Goal: Task Accomplishment & Management: Use online tool/utility

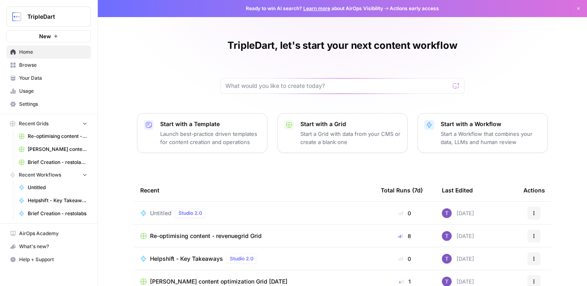
click at [61, 63] on span "Browse" at bounding box center [53, 65] width 68 height 7
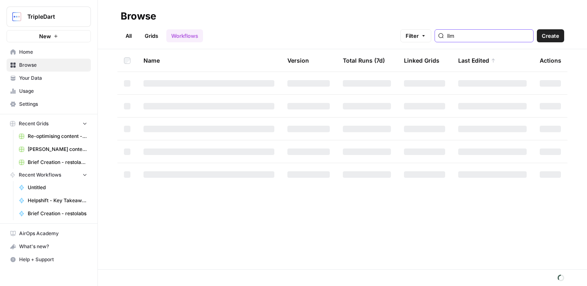
click at [485, 37] on input "llm" at bounding box center [488, 36] width 83 height 8
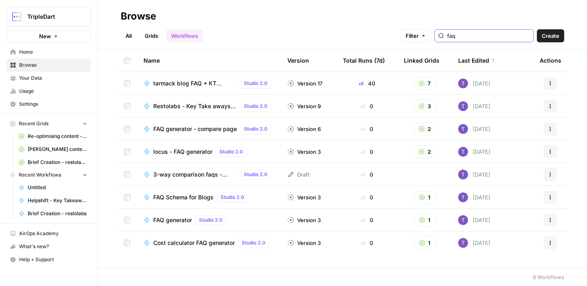
type input "faq"
click at [181, 221] on span "FAQ generator" at bounding box center [172, 220] width 39 height 8
click at [194, 195] on span "FAQ Schema for Blogs" at bounding box center [183, 198] width 60 height 8
click at [176, 220] on span "FAQ generator" at bounding box center [172, 220] width 39 height 8
click at [64, 39] on button "New" at bounding box center [49, 36] width 84 height 12
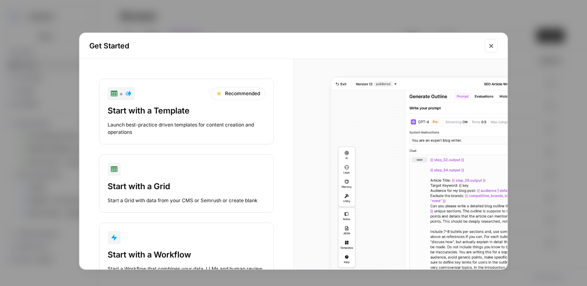
click at [180, 245] on button "Start with a Workflow Start a Workflow that combines your data, LLMs and human …" at bounding box center [186, 252] width 175 height 59
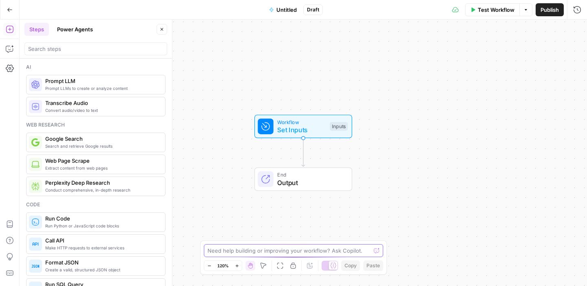
click at [280, 252] on textarea at bounding box center [288, 251] width 163 height 8
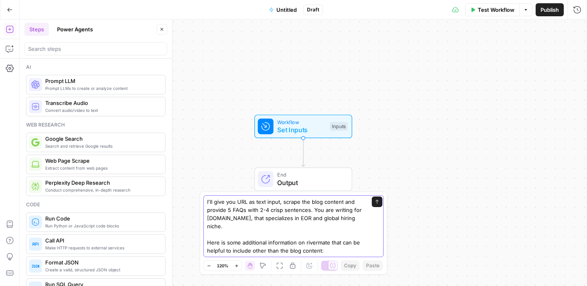
paste textarea "## Official Information About Rivermate This file contains structured informati…"
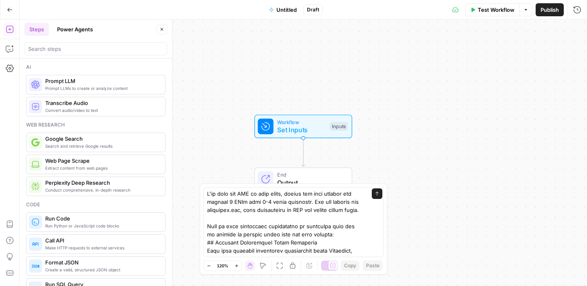
click at [367, 210] on div "Send" at bounding box center [293, 222] width 180 height 70
click at [365, 211] on div "Send" at bounding box center [293, 222] width 180 height 70
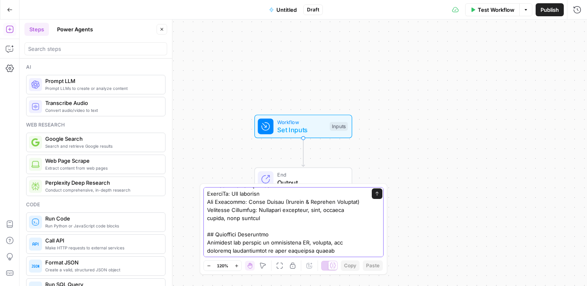
scroll to position [62, 0]
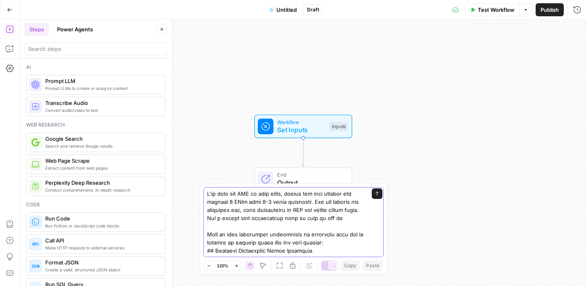
type textarea "I'll give you URL as text input, scrape the blog content and provide 5 FAQs wit…"
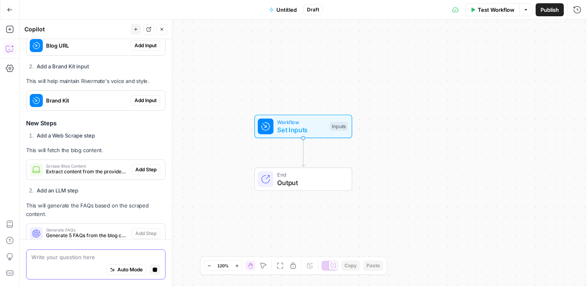
scroll to position [1730, 0]
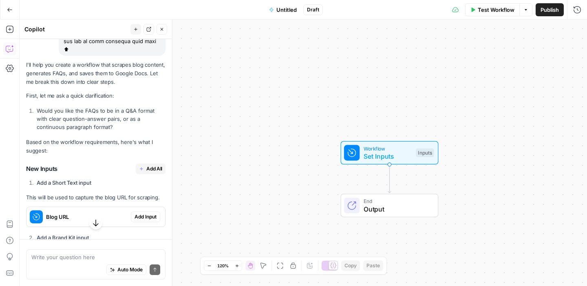
click at [157, 165] on span "Add All" at bounding box center [154, 168] width 16 height 7
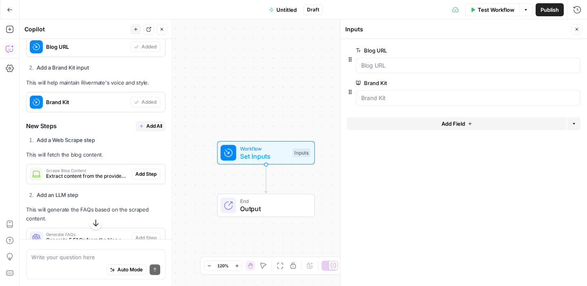
scroll to position [1510, 0]
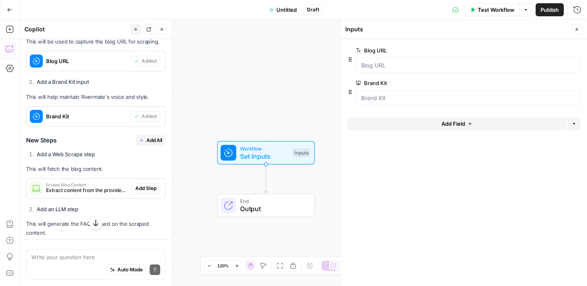
click at [154, 137] on span "Add All" at bounding box center [154, 140] width 16 height 7
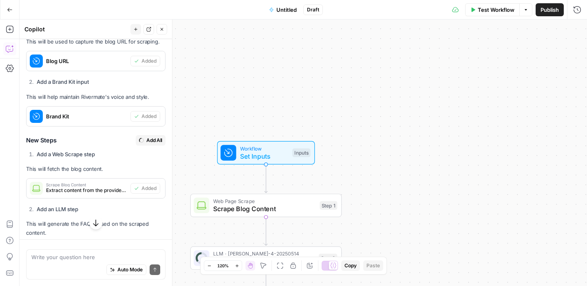
type textarea "Create Google Doc"
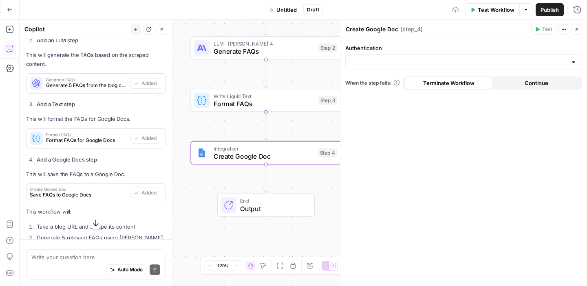
scroll to position [1694, 0]
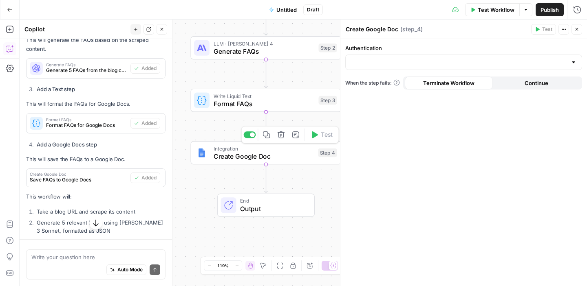
click at [238, 159] on span "Create Google Doc" at bounding box center [264, 157] width 101 height 10
click at [410, 61] on input "Authentication" at bounding box center [458, 62] width 216 height 8
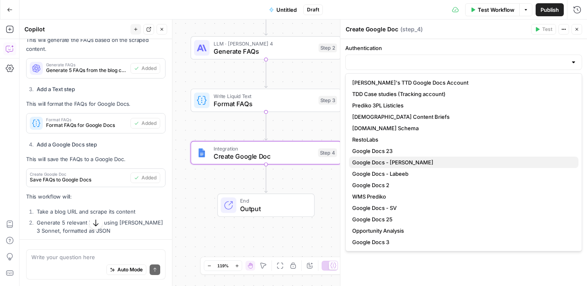
click at [394, 162] on span "Google Docs - [PERSON_NAME]" at bounding box center [462, 163] width 220 height 8
type input "Google Docs - [PERSON_NAME]"
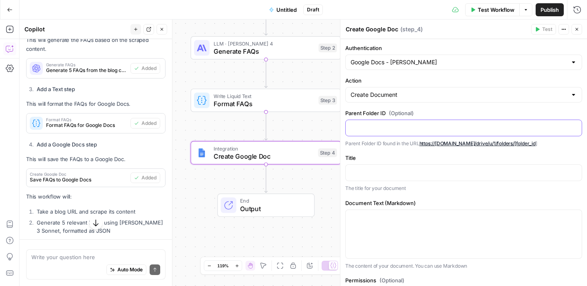
click at [394, 124] on p at bounding box center [463, 127] width 226 height 8
click at [380, 174] on p at bounding box center [463, 172] width 226 height 8
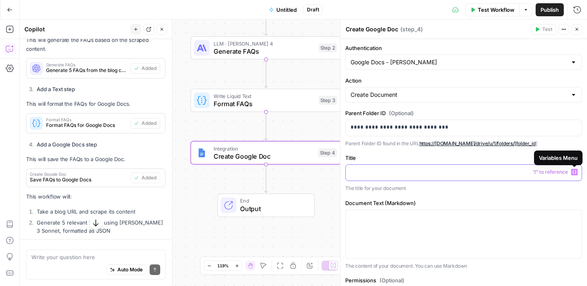
click at [575, 172] on icon "button" at bounding box center [574, 172] width 4 height 4
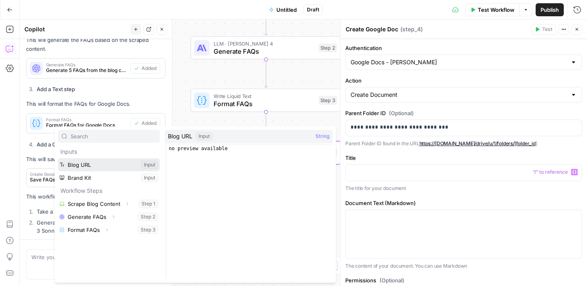
click at [112, 161] on button "Select variable Blog URL" at bounding box center [109, 165] width 102 height 13
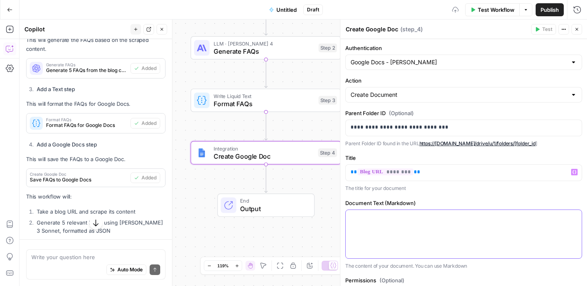
click at [415, 229] on div at bounding box center [464, 234] width 236 height 48
click at [574, 218] on icon "button" at bounding box center [574, 218] width 4 height 4
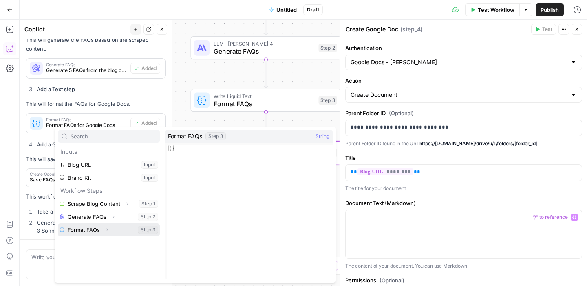
click at [85, 229] on button "Select variable Format FAQs" at bounding box center [109, 230] width 102 height 13
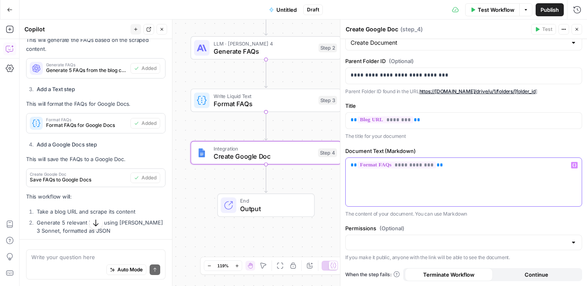
scroll to position [52, 0]
click at [395, 246] on input "Permissions (Optional)" at bounding box center [458, 243] width 216 height 8
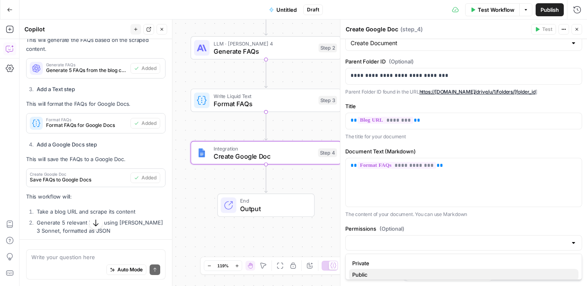
click at [378, 273] on span "Public" at bounding box center [462, 275] width 220 height 8
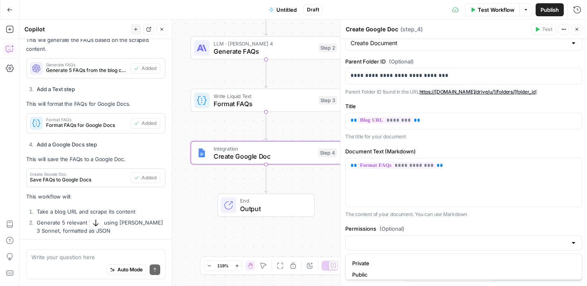
type input "Public"
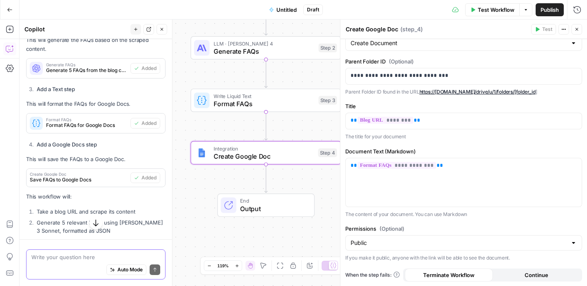
click at [95, 253] on textarea at bounding box center [95, 257] width 129 height 8
type textarea "Small tweak: We need to talk about"
click at [487, 8] on span "Test Workflow" at bounding box center [496, 10] width 37 height 8
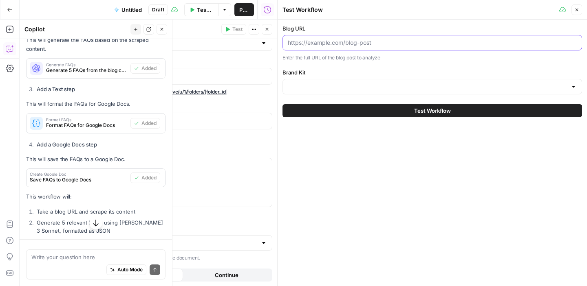
click at [398, 44] on input "Blog URL" at bounding box center [432, 43] width 289 height 8
paste input "[URL][DOMAIN_NAME]"
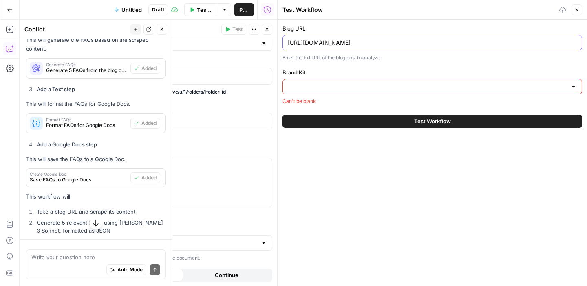
type input "[URL][DOMAIN_NAME]"
click at [341, 86] on input "Brand Kit" at bounding box center [427, 87] width 279 height 8
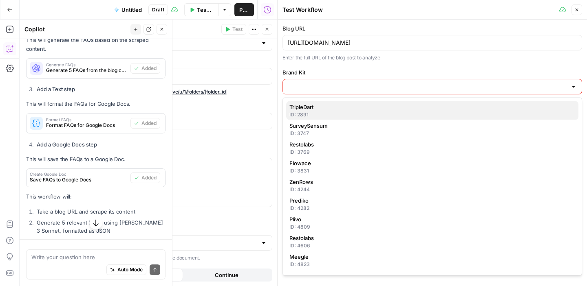
click at [336, 109] on span "TripleDart" at bounding box center [430, 107] width 282 height 8
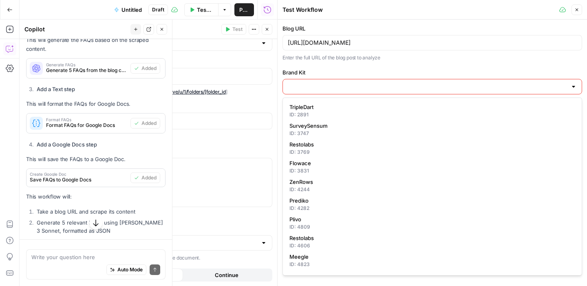
type input "TripleDart"
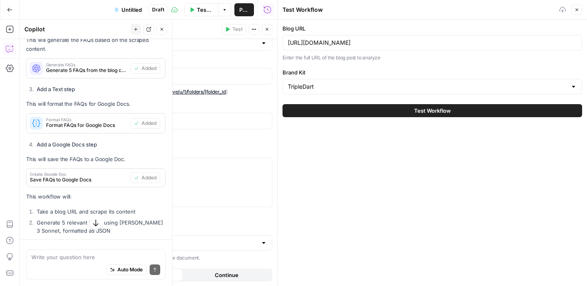
click at [338, 114] on button "Test Workflow" at bounding box center [432, 110] width 300 height 13
click at [265, 30] on icon "button" at bounding box center [266, 29] width 5 height 5
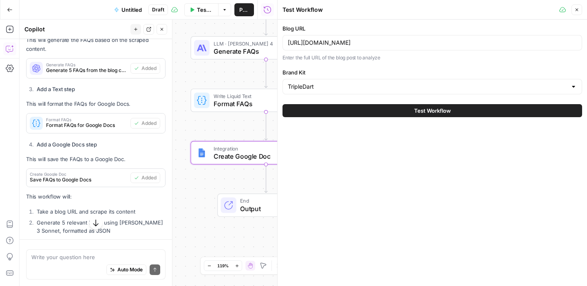
click at [164, 32] on button "Close" at bounding box center [161, 29] width 11 height 11
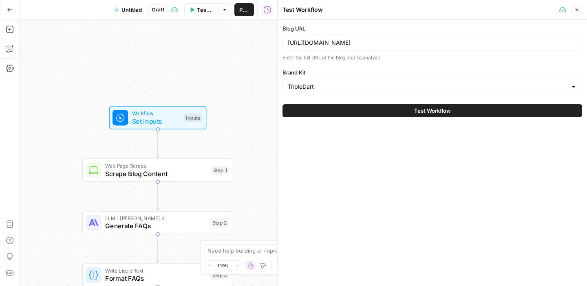
click at [347, 113] on button "Test Workflow" at bounding box center [432, 110] width 300 height 13
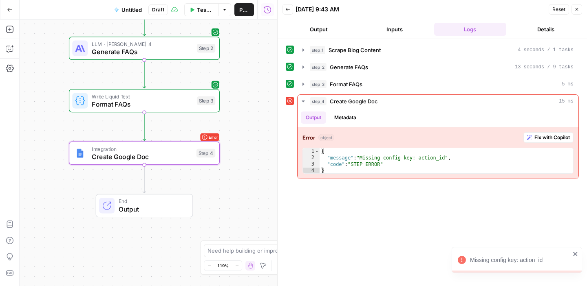
click at [172, 161] on span "Create Google Doc" at bounding box center [142, 157] width 101 height 10
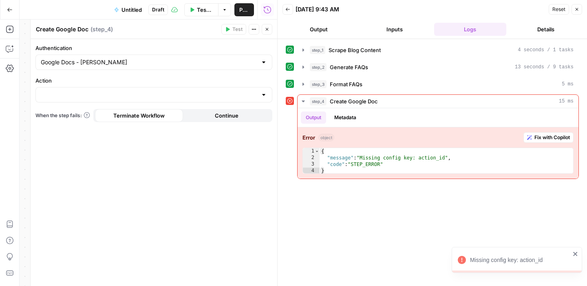
click at [171, 90] on div at bounding box center [153, 94] width 237 height 15
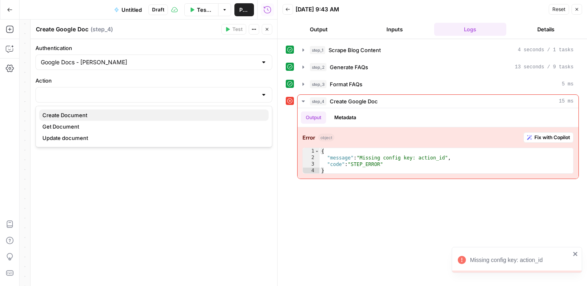
click at [153, 118] on span "Create Document" at bounding box center [152, 115] width 220 height 8
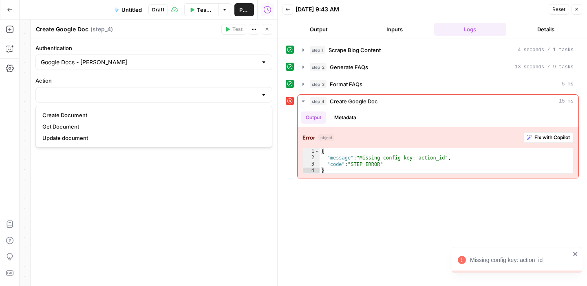
type input "Create Document"
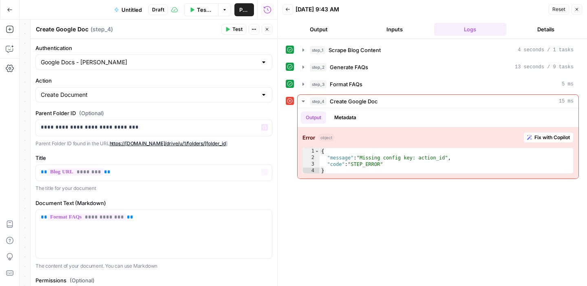
scroll to position [52, 0]
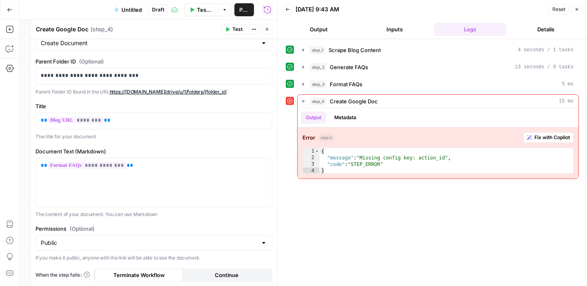
click at [232, 33] on span "Test" at bounding box center [237, 29] width 10 height 7
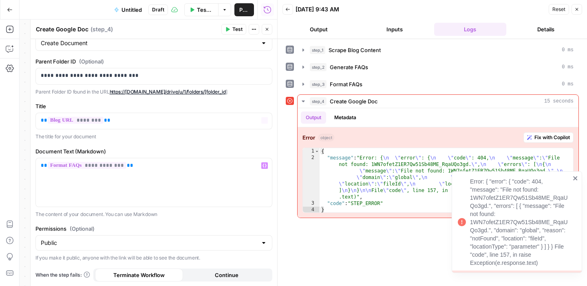
scroll to position [0, 0]
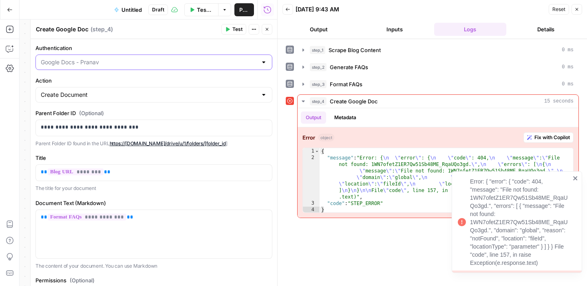
click at [164, 63] on input "Authentication" at bounding box center [149, 62] width 216 height 8
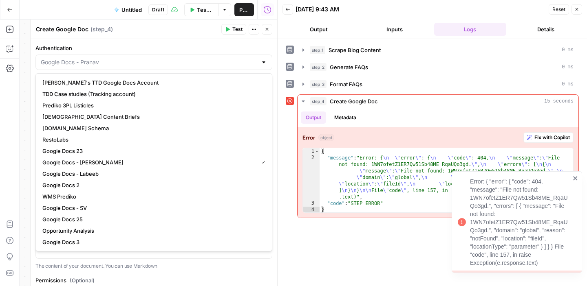
scroll to position [377, 0]
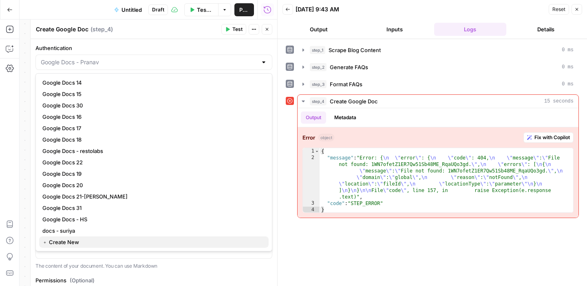
click at [126, 240] on span "﹢ Create New" at bounding box center [152, 242] width 220 height 8
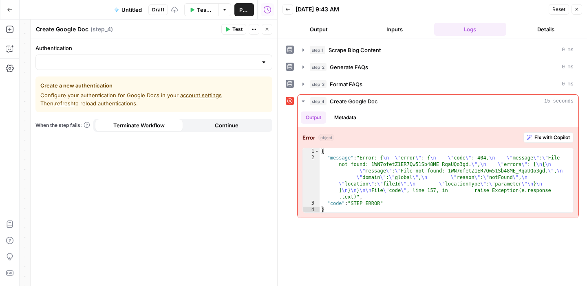
click at [196, 94] on link "account settings" at bounding box center [201, 95] width 42 height 7
click at [66, 102] on span "refresh" at bounding box center [64, 103] width 19 height 7
click at [107, 59] on input "Authentication" at bounding box center [149, 62] width 216 height 8
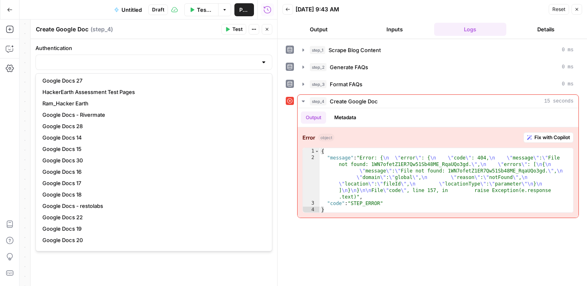
scroll to position [259, 0]
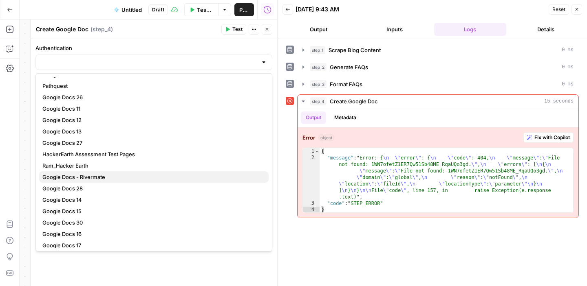
click at [138, 176] on span "Google Docs - Rivermate" at bounding box center [152, 177] width 220 height 8
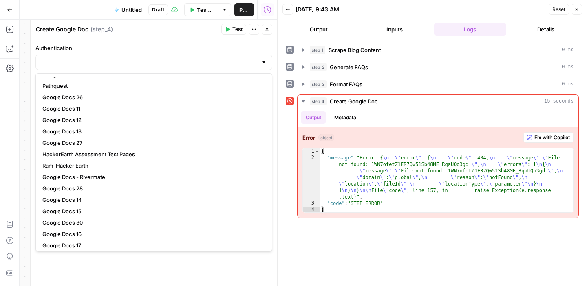
type input "Google Docs - Rivermate"
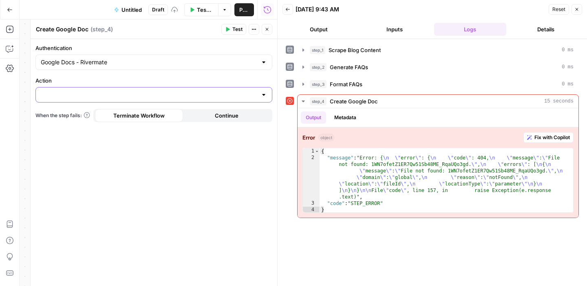
click at [148, 92] on input "Action" at bounding box center [149, 95] width 216 height 8
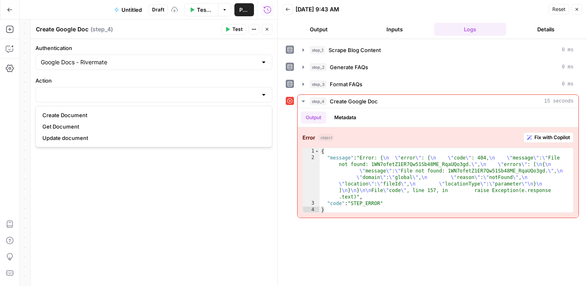
type input "Create Document"
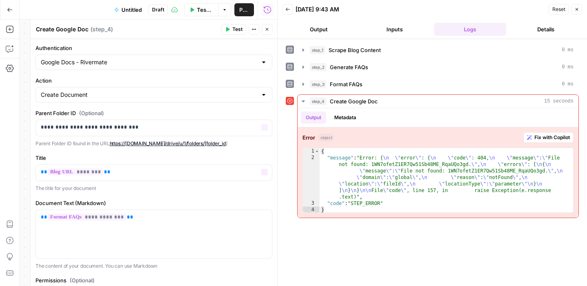
scroll to position [52, 0]
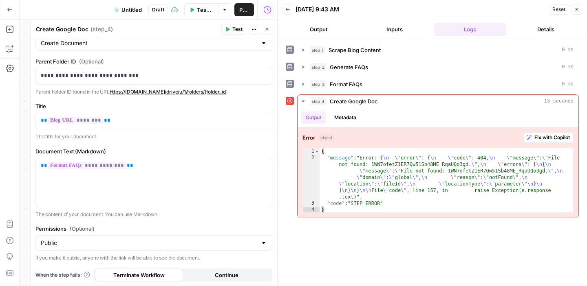
click at [234, 30] on span "Test" at bounding box center [237, 29] width 10 height 7
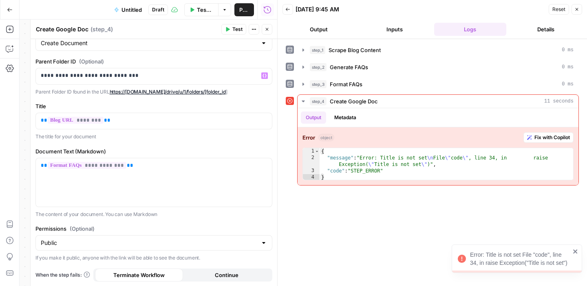
scroll to position [0, 0]
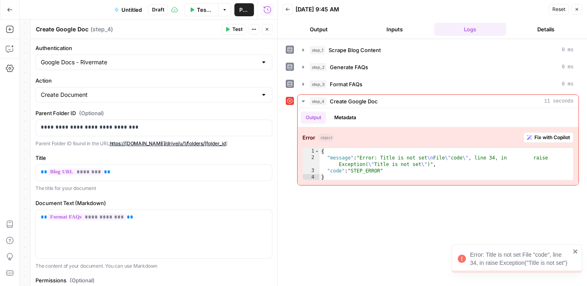
click at [168, 57] on div "Google Docs - Rivermate" at bounding box center [153, 62] width 237 height 15
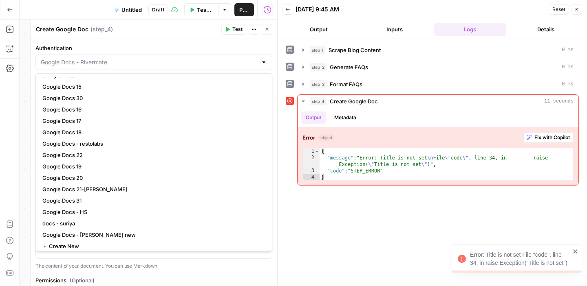
scroll to position [388, 0]
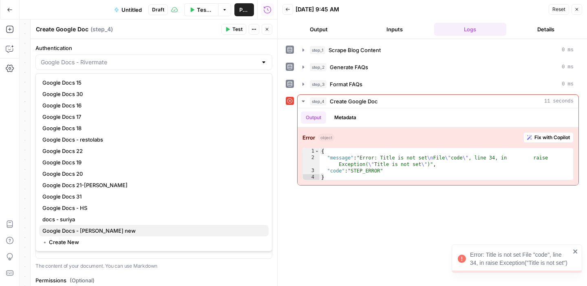
click at [133, 232] on span "Google Docs - [PERSON_NAME] new" at bounding box center [152, 231] width 220 height 8
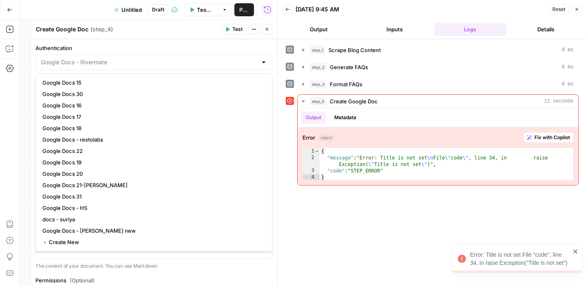
type input "Google Docs - [PERSON_NAME] new"
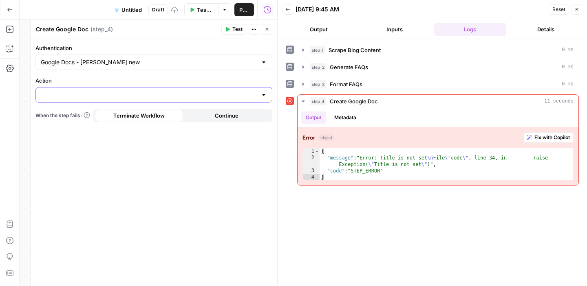
click at [154, 95] on input "Action" at bounding box center [149, 95] width 216 height 8
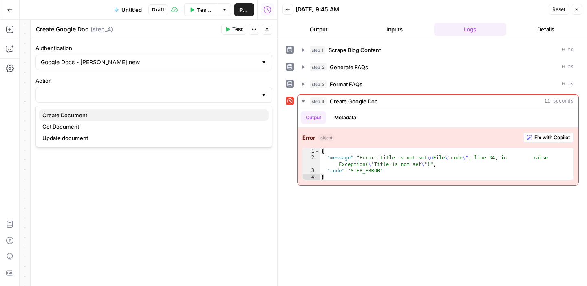
click at [138, 117] on span "Create Document" at bounding box center [152, 115] width 220 height 8
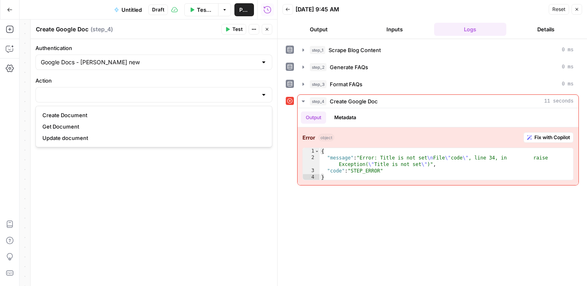
type input "Create Document"
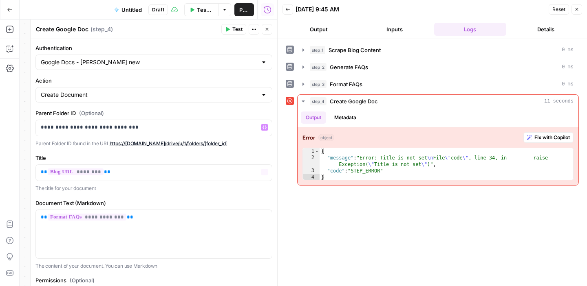
scroll to position [52, 0]
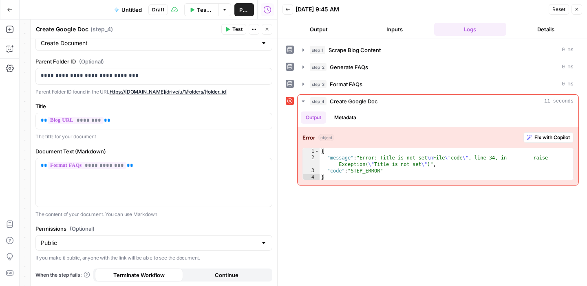
click at [237, 31] on span "Test" at bounding box center [237, 29] width 10 height 7
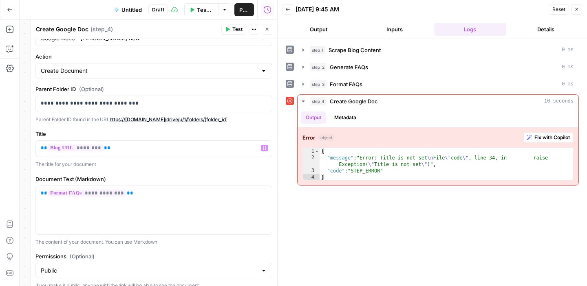
scroll to position [0, 0]
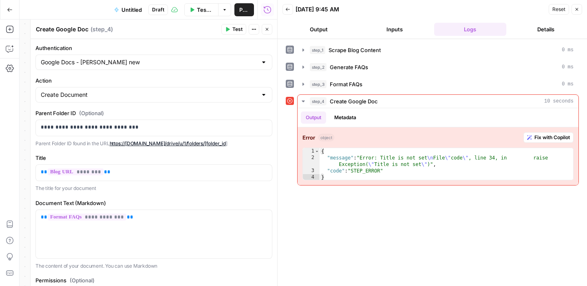
click at [202, 11] on span "Test Workflow" at bounding box center [205, 10] width 16 height 8
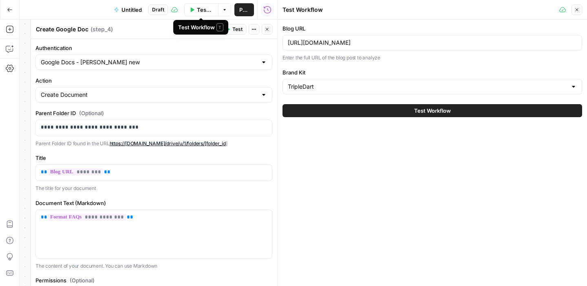
click at [406, 117] on div "Test Workflow" at bounding box center [432, 110] width 300 height 23
click at [403, 110] on button "Test Workflow" at bounding box center [432, 110] width 300 height 13
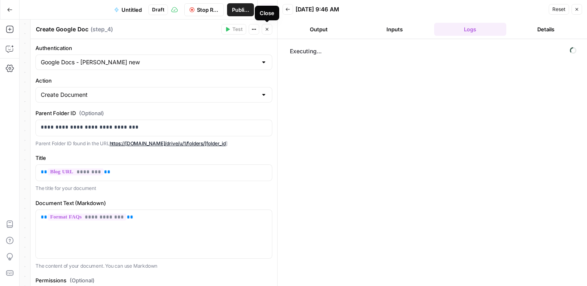
click at [266, 29] on icon "button" at bounding box center [266, 29] width 5 height 5
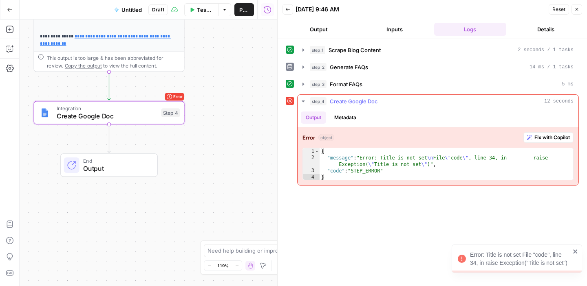
click at [550, 139] on span "Fix with Copilot" at bounding box center [551, 137] width 35 height 7
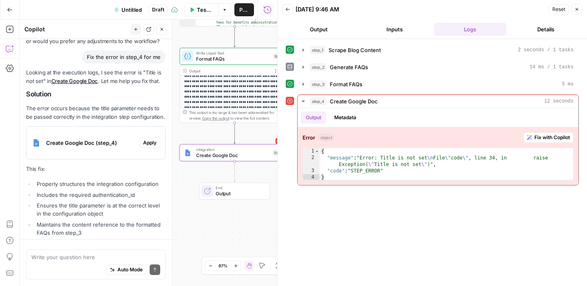
click at [151, 139] on span "Apply" at bounding box center [149, 142] width 13 height 7
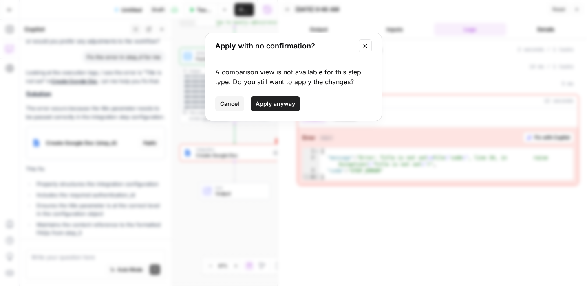
click at [267, 102] on span "Apply anyway" at bounding box center [275, 104] width 40 height 8
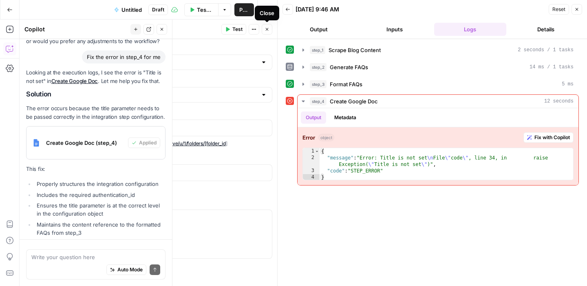
click at [269, 31] on icon "button" at bounding box center [266, 29] width 5 height 5
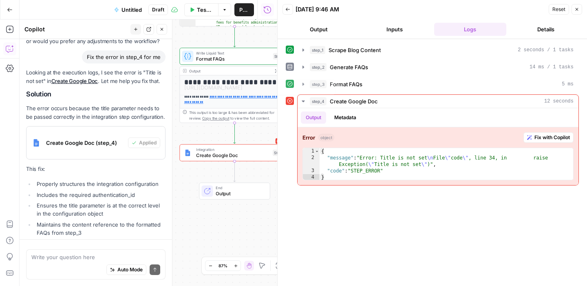
click at [233, 81] on h1 "**********" at bounding box center [234, 82] width 101 height 9
click at [273, 71] on button "Expand Output" at bounding box center [276, 71] width 9 height 9
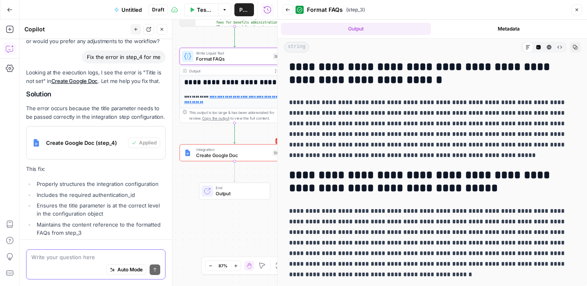
click at [114, 261] on textarea at bounding box center [95, 257] width 129 height 8
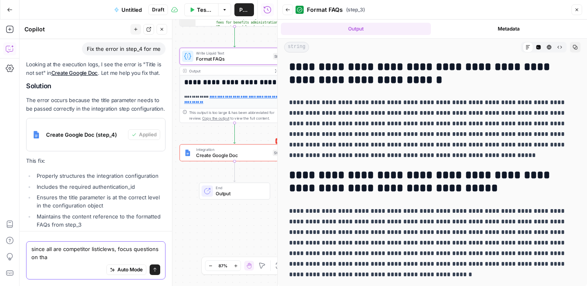
type textarea "since all are competitor listiclews, focus questions on that"
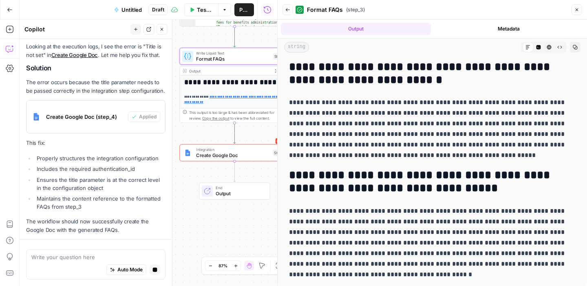
click at [577, 8] on icon "button" at bounding box center [576, 9] width 5 height 5
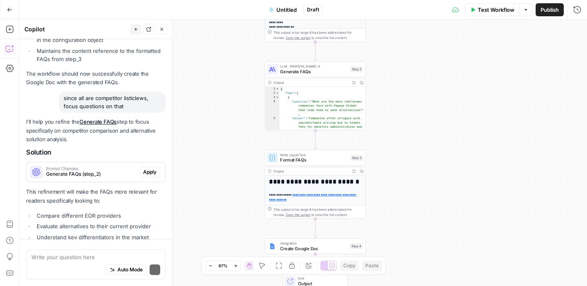
scroll to position [2184, 0]
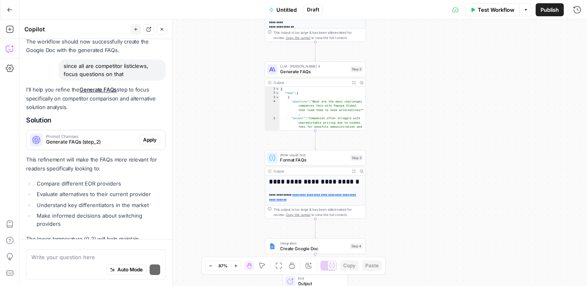
click at [152, 110] on div "I'll help you refine the Generate FAQs step to focus specifically on competitor…" at bounding box center [95, 173] width 139 height 175
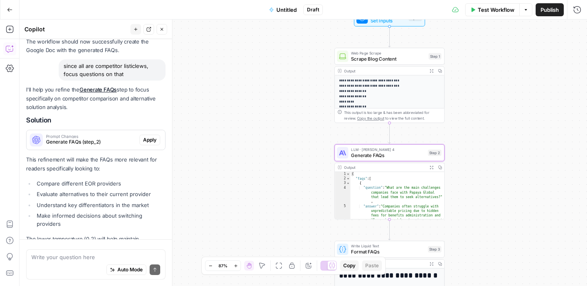
click at [152, 137] on span "Apply" at bounding box center [149, 140] width 13 height 7
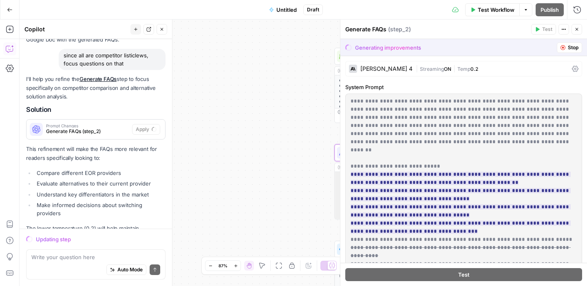
scroll to position [2171, 0]
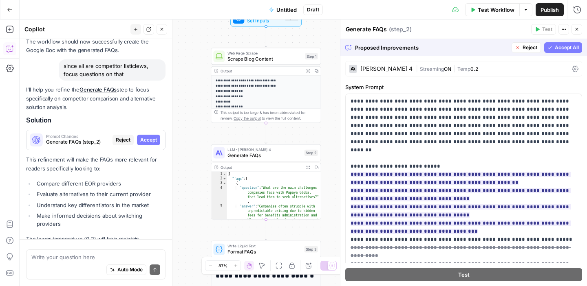
click at [558, 49] on span "Accept All" at bounding box center [567, 47] width 24 height 7
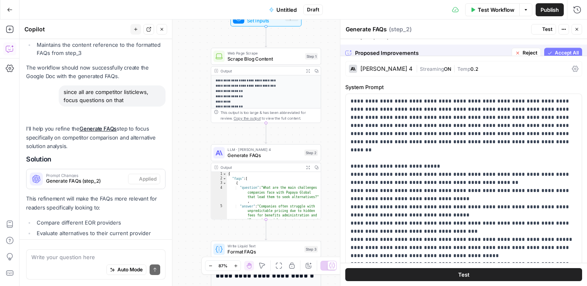
scroll to position [2210, 0]
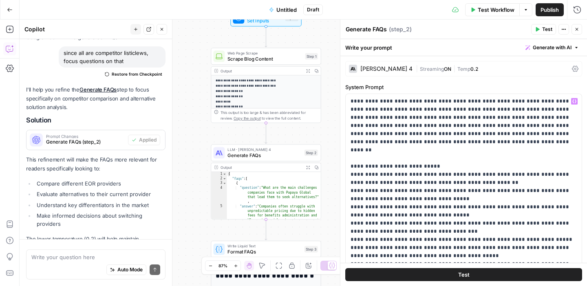
click at [456, 273] on button "Test" at bounding box center [463, 275] width 237 height 13
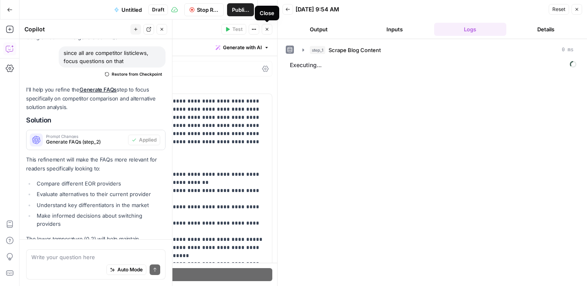
click at [268, 32] on button "Close" at bounding box center [267, 29] width 11 height 11
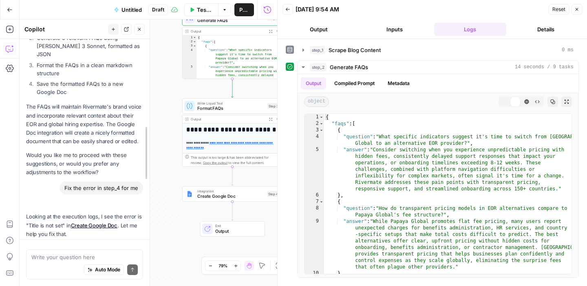
scroll to position [2528, 0]
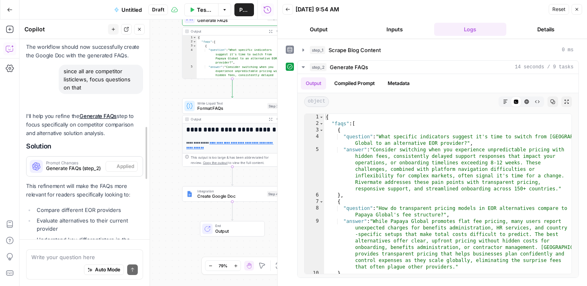
drag, startPoint x: 171, startPoint y: 225, endPoint x: 129, endPoint y: 225, distance: 42.0
click at [535, 102] on icon "button" at bounding box center [537, 101] width 5 height 5
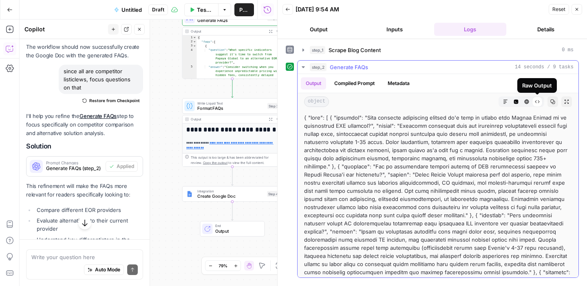
click at [528, 102] on icon "button" at bounding box center [526, 101] width 5 height 5
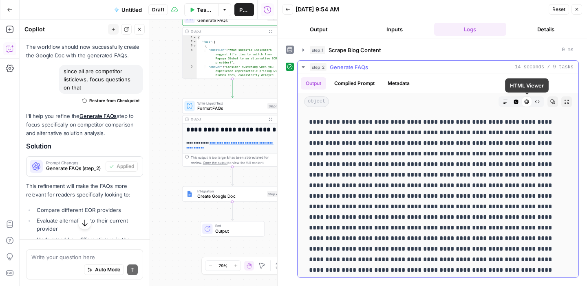
click at [514, 101] on icon "button" at bounding box center [516, 102] width 4 height 4
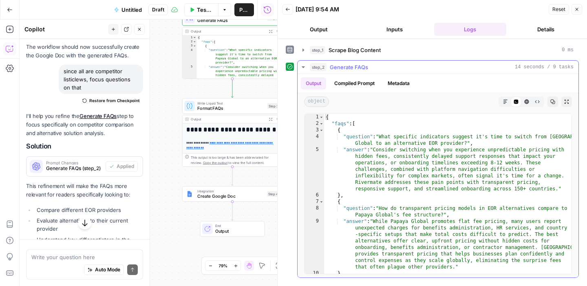
click at [506, 101] on icon "button" at bounding box center [505, 101] width 5 height 5
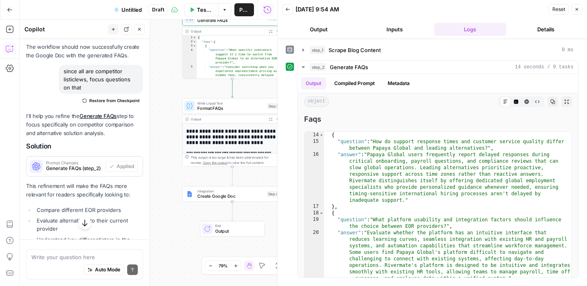
scroll to position [32, 0]
click at [237, 128] on div "**********" at bounding box center [233, 165] width 100 height 134
click at [271, 119] on icon "button" at bounding box center [271, 120] width 4 height 4
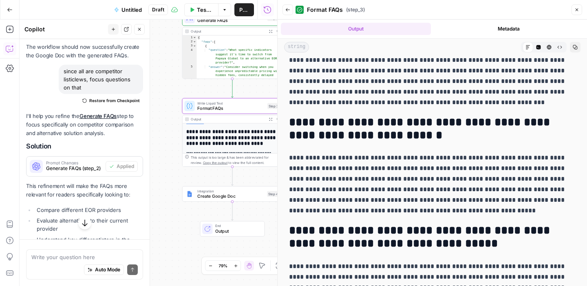
scroll to position [380, 0]
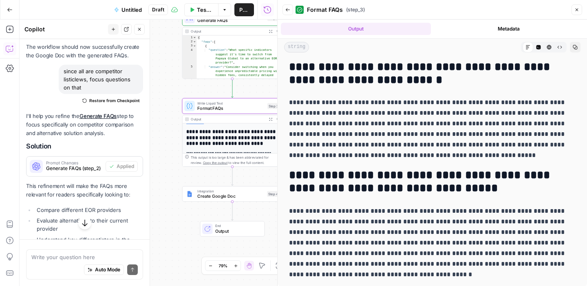
click at [576, 9] on icon "button" at bounding box center [576, 9] width 5 height 5
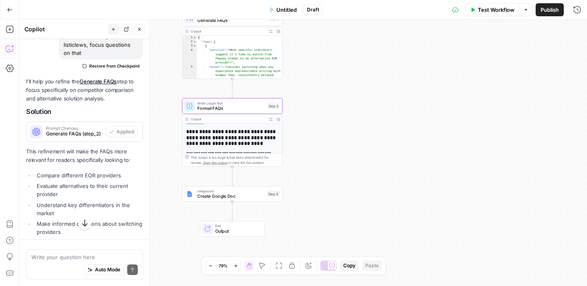
scroll to position [2579, 0]
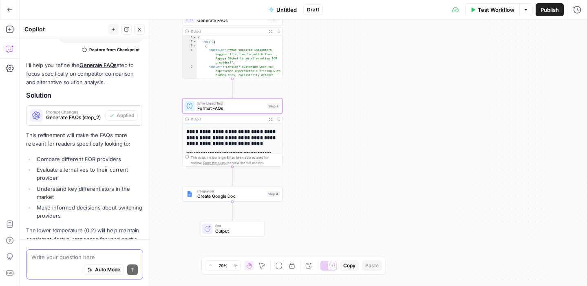
click at [66, 260] on textarea at bounding box center [84, 257] width 106 height 8
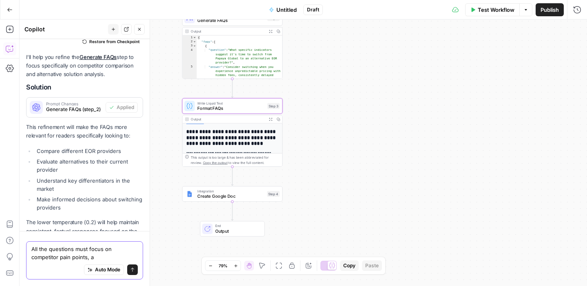
type textarea "All the questions must focus on competitor pain points, al"
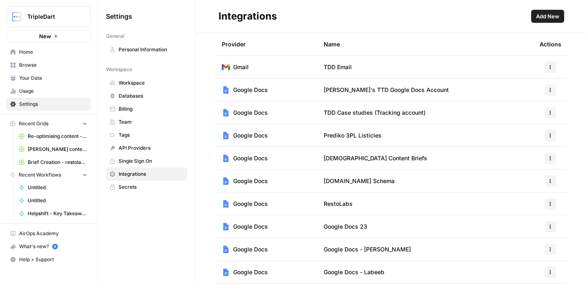
click at [553, 16] on span "Add New" at bounding box center [547, 16] width 23 height 8
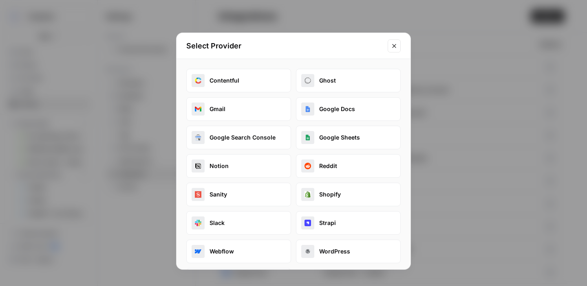
click at [343, 111] on button "Google Docs" at bounding box center [348, 109] width 105 height 24
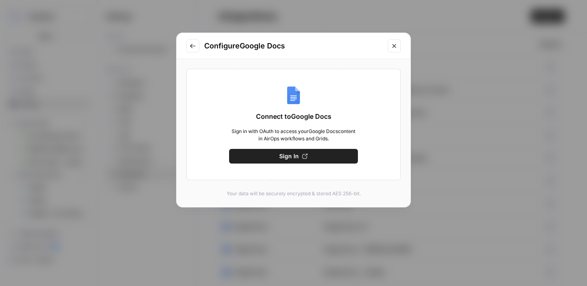
click at [304, 155] on icon "button" at bounding box center [305, 157] width 6 height 6
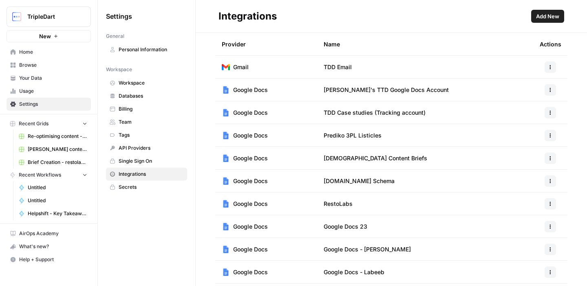
click at [549, 12] on span "Add New" at bounding box center [547, 16] width 23 height 8
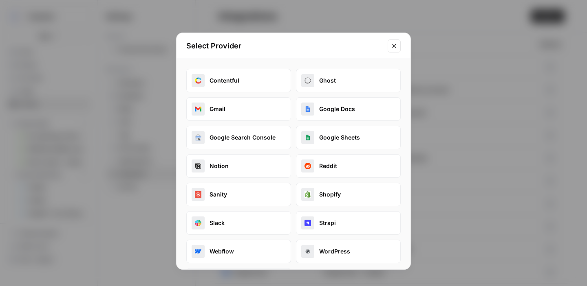
click at [346, 106] on button "Google Docs" at bounding box center [348, 109] width 105 height 24
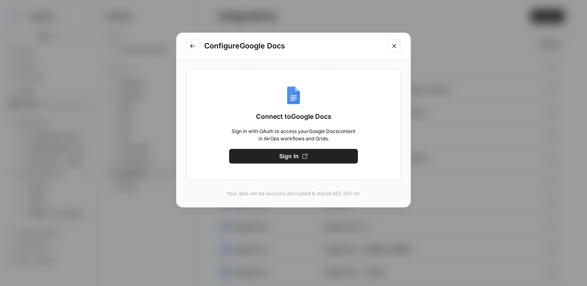
click at [308, 156] on button "Sign In" at bounding box center [293, 156] width 129 height 15
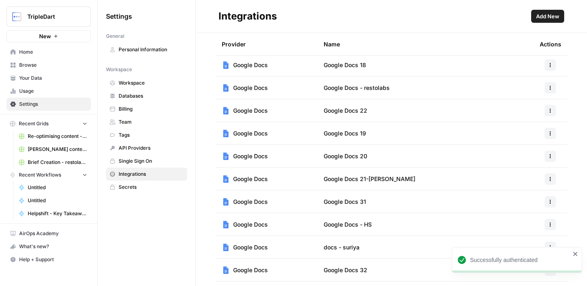
scroll to position [894, 0]
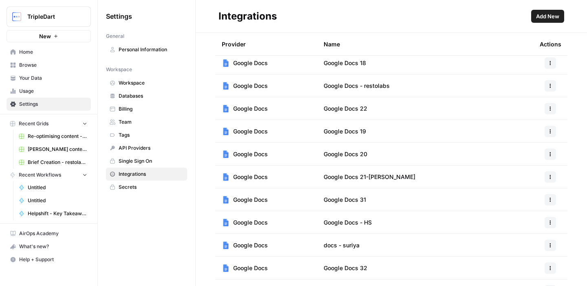
click at [356, 198] on span "Google Docs 31" at bounding box center [345, 200] width 42 height 8
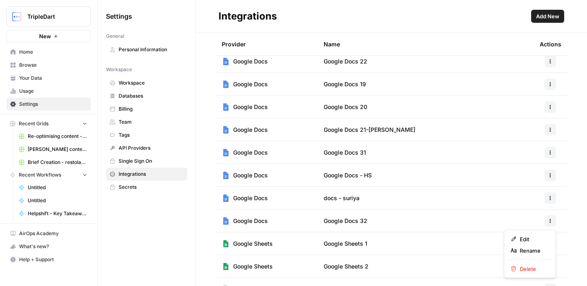
click at [549, 222] on icon "button" at bounding box center [550, 221] width 5 height 5
click at [533, 247] on span "Rename" at bounding box center [533, 251] width 26 height 8
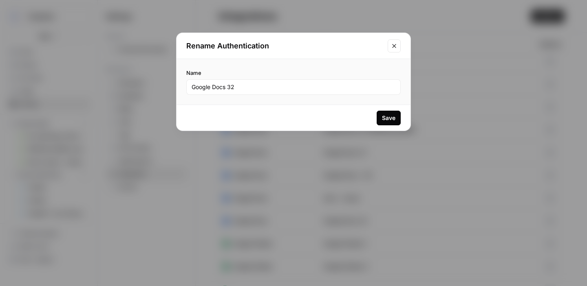
click at [272, 92] on div "Google Docs 32" at bounding box center [293, 86] width 214 height 15
type input "Google Docs - [PERSON_NAME] new"
click at [383, 117] on div "Save" at bounding box center [388, 118] width 13 height 8
